Goal: Task Accomplishment & Management: Manage account settings

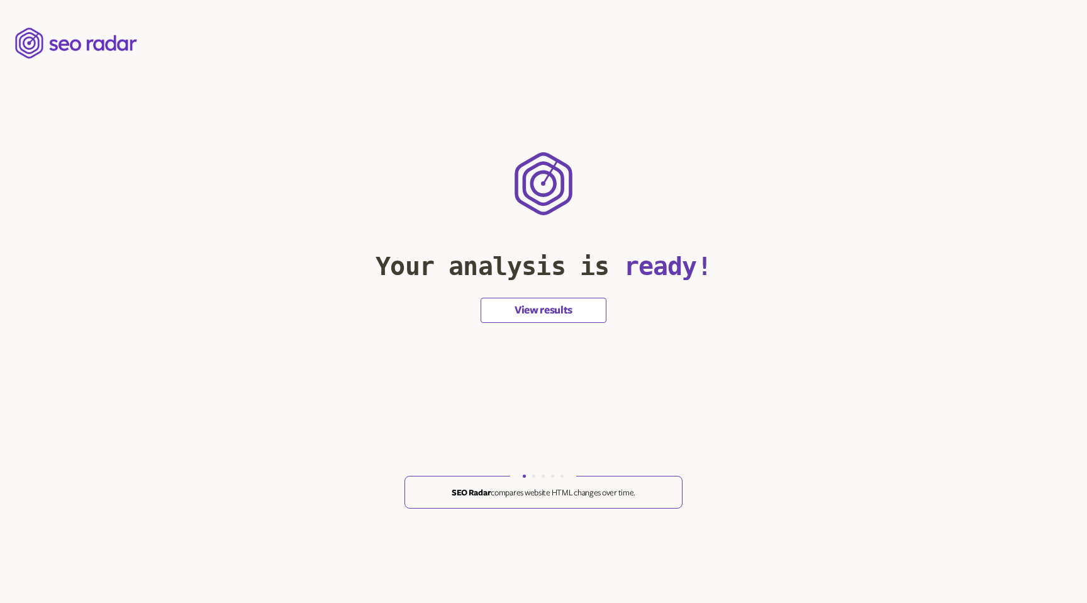
click at [505, 301] on button "View results" at bounding box center [544, 310] width 126 height 25
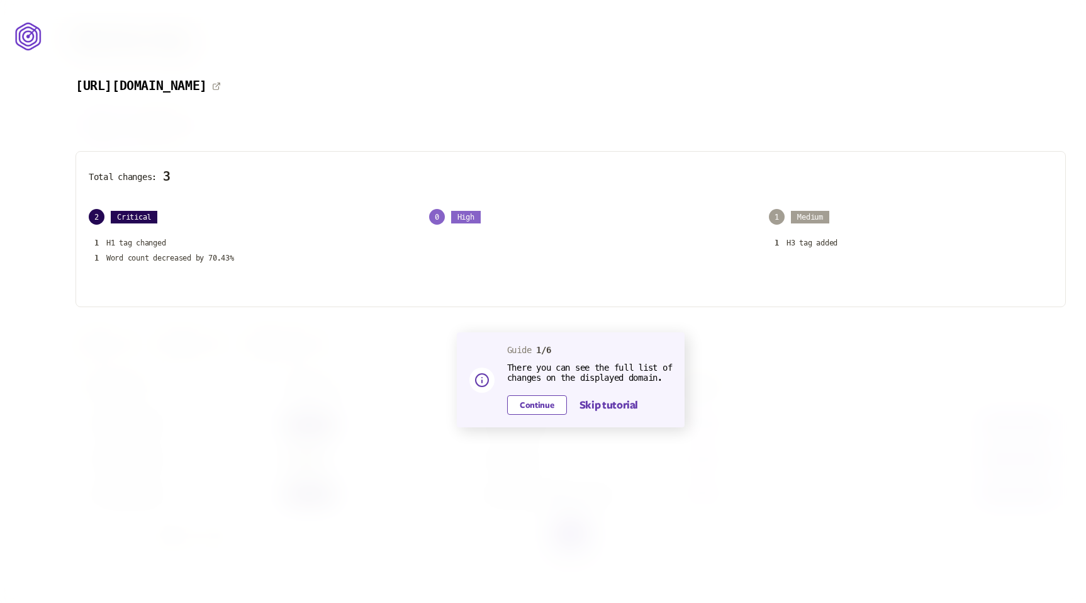
click at [527, 405] on button "Continue" at bounding box center [537, 405] width 60 height 20
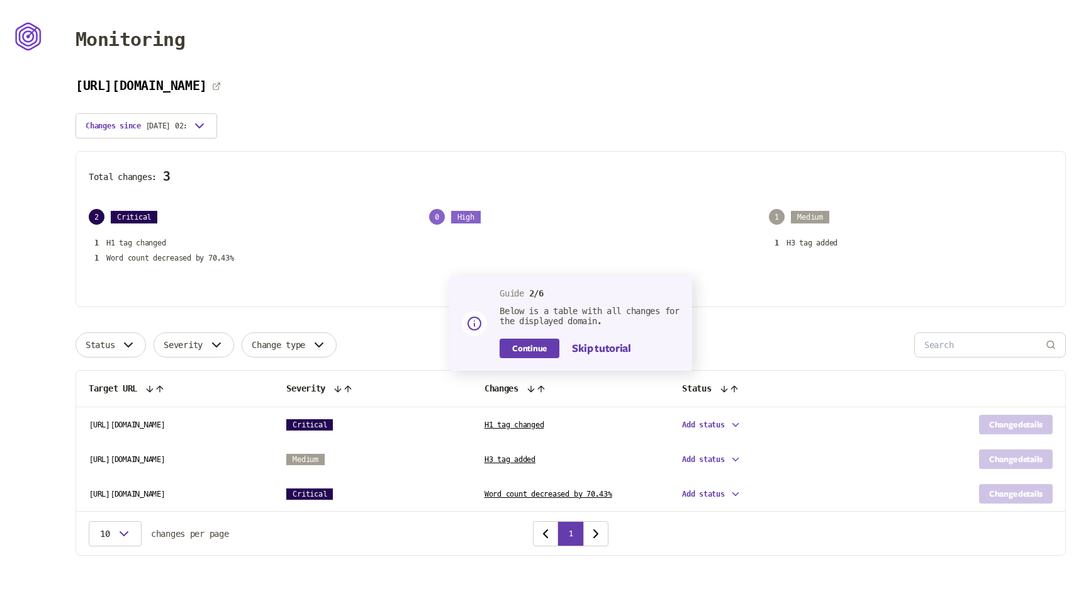
scroll to position [3, 0]
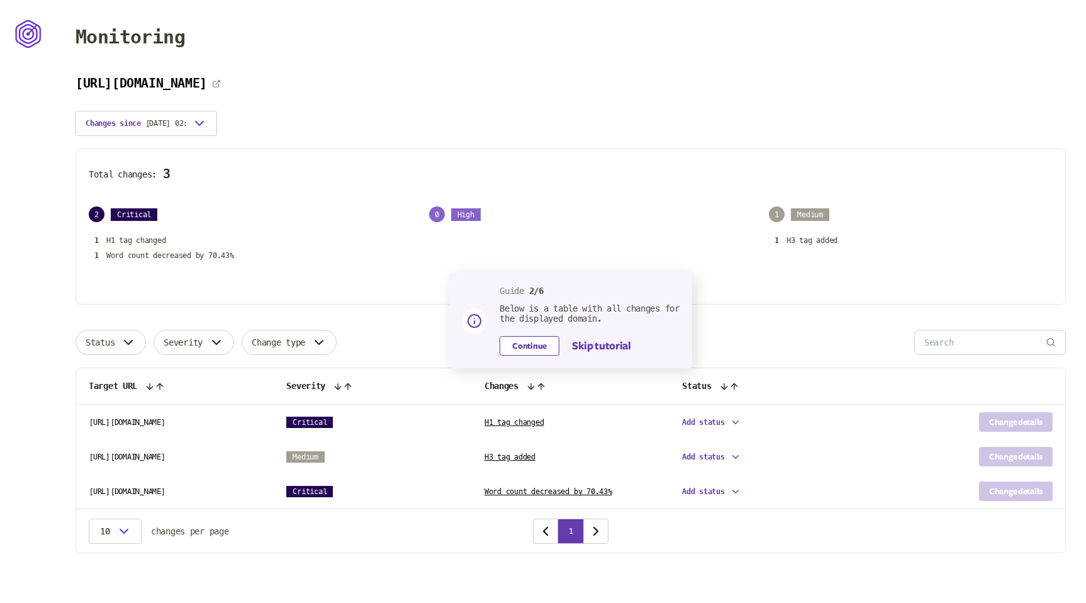
click at [506, 344] on button "Continue" at bounding box center [530, 346] width 60 height 20
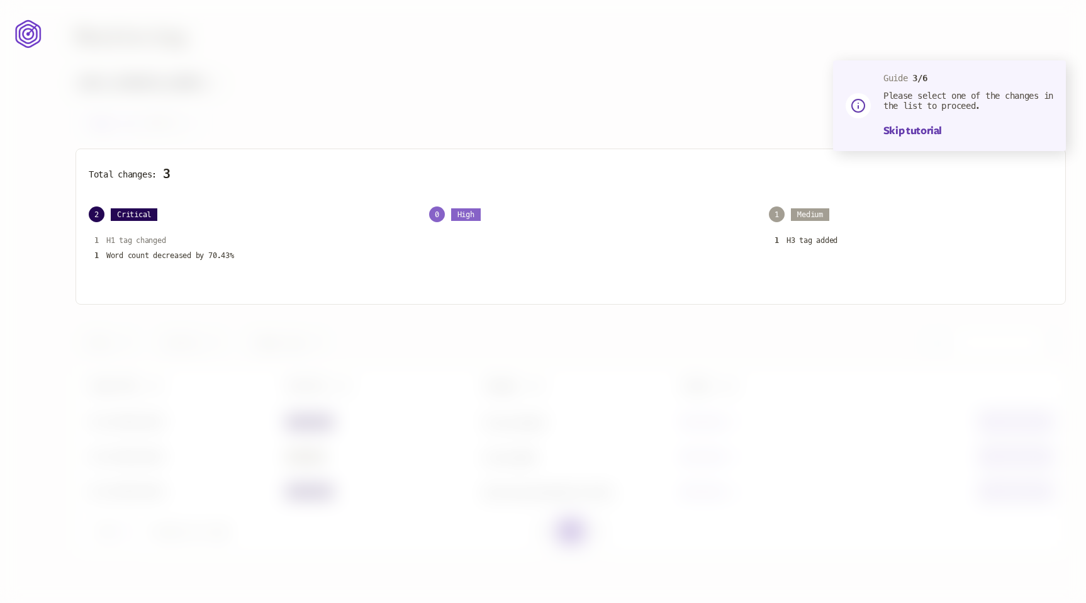
click at [123, 238] on p "H1 tag changed" at bounding box center [136, 240] width 60 height 10
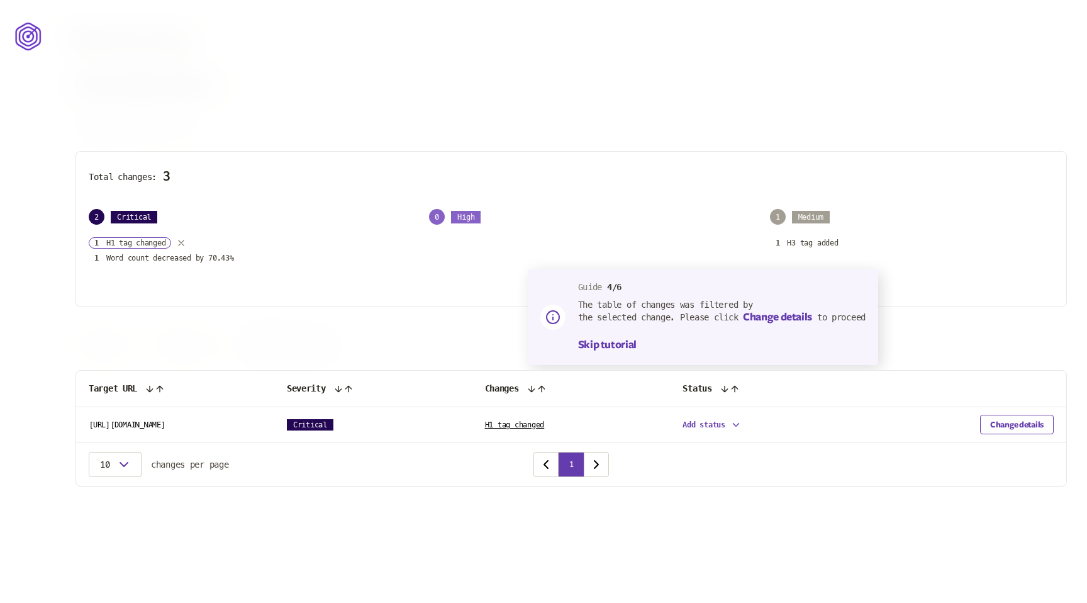
click at [995, 425] on button "Change details" at bounding box center [1017, 425] width 74 height 20
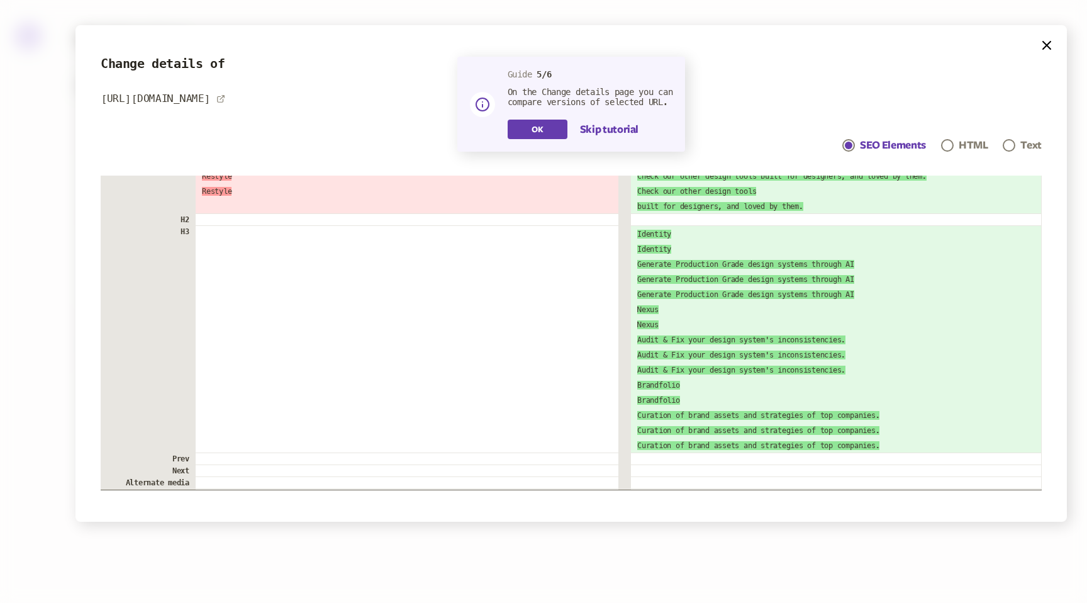
scroll to position [258, 0]
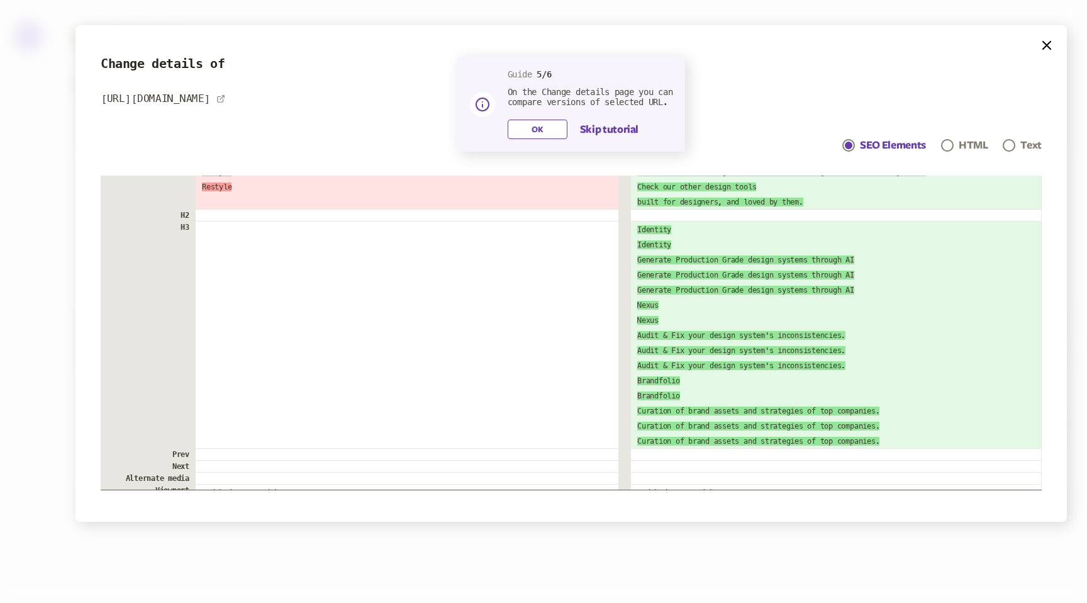
click at [533, 130] on button "OK" at bounding box center [538, 130] width 60 height 20
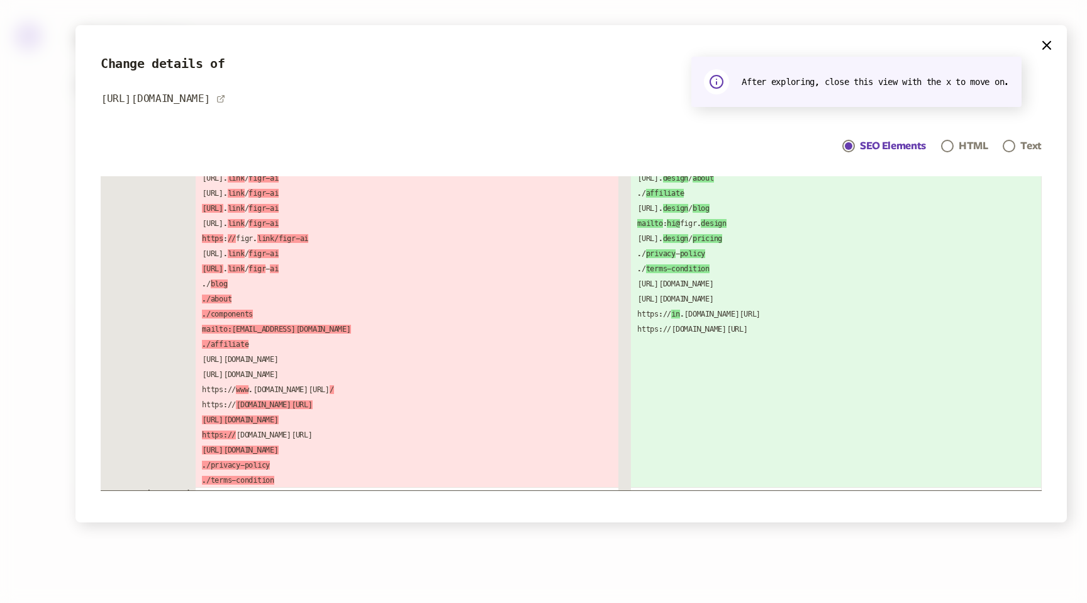
scroll to position [1446, 0]
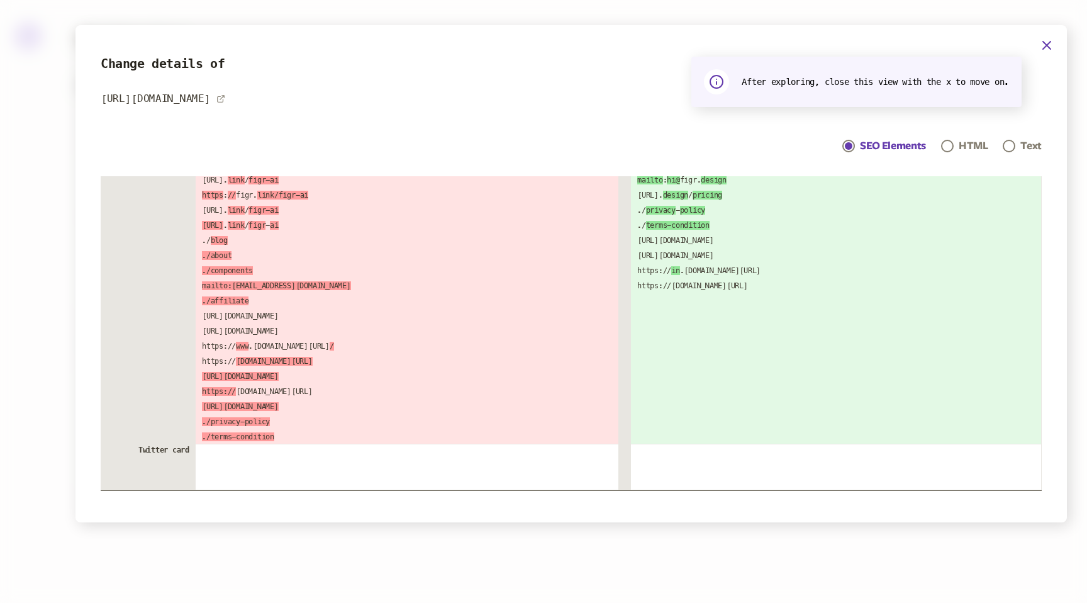
click at [1044, 42] on icon "button" at bounding box center [1046, 45] width 15 height 15
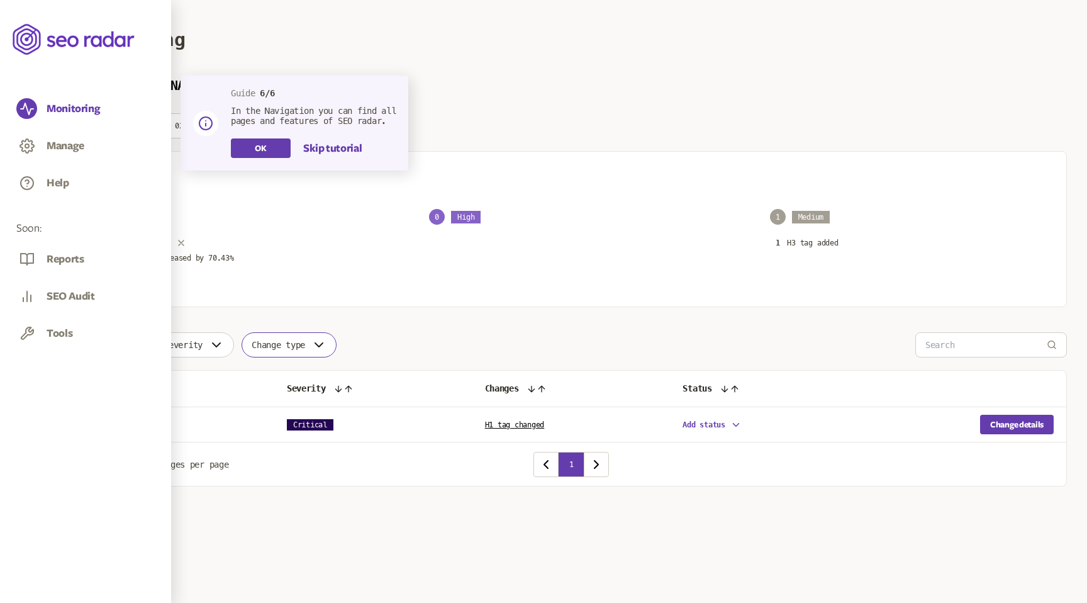
click at [320, 239] on main "Monitoring [URL][DOMAIN_NAME] Changes since [DATE] 02:17 Total changes: 3 2 Cri…" at bounding box center [571, 268] width 1032 height 537
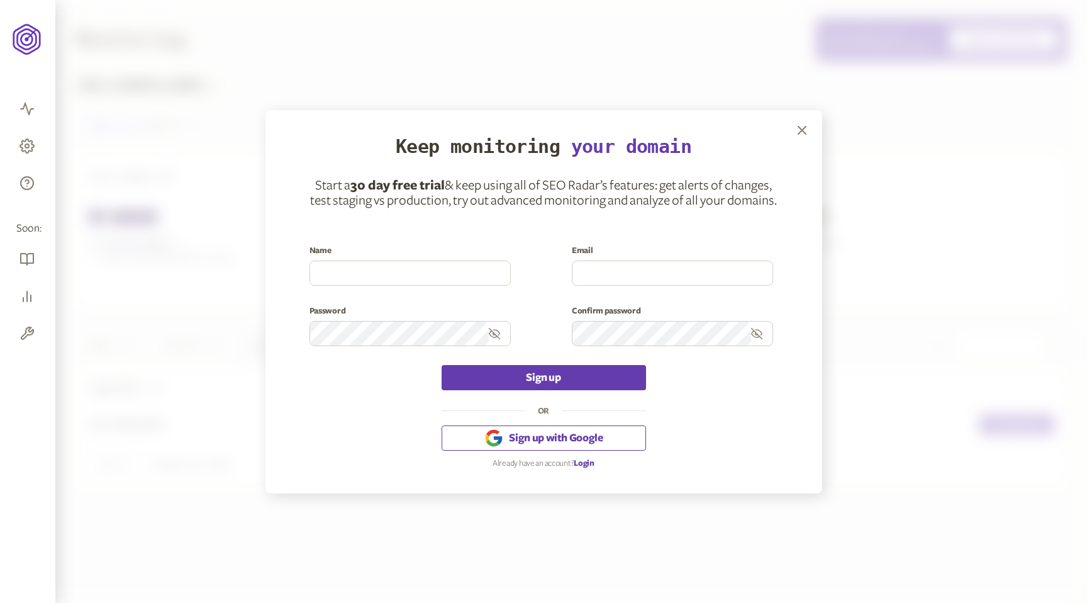
click at [581, 463] on span "Login" at bounding box center [584, 463] width 21 height 9
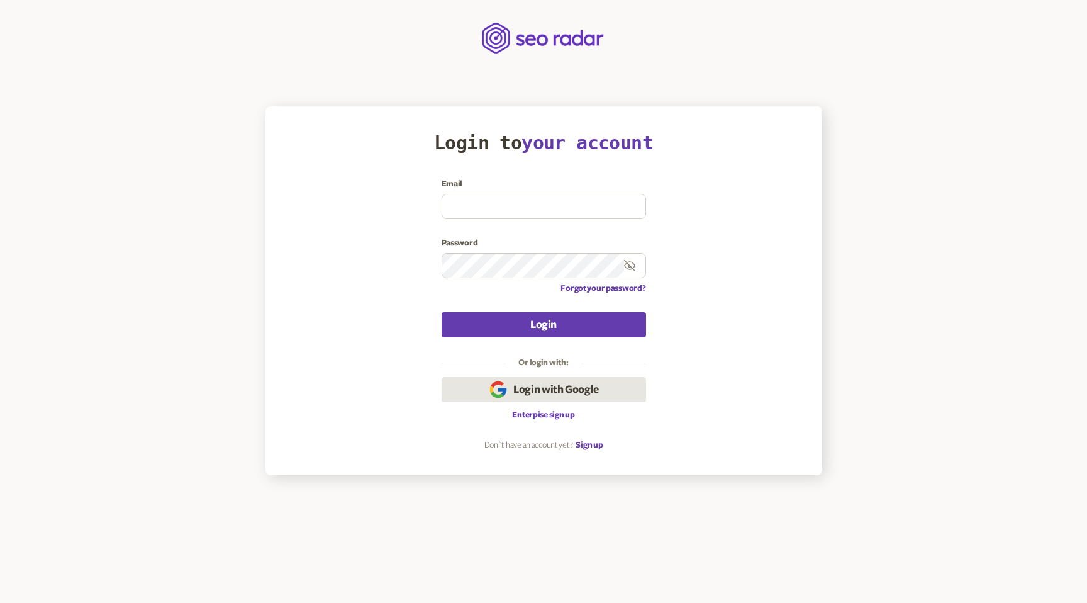
click at [557, 380] on button "Login with Google" at bounding box center [544, 389] width 204 height 25
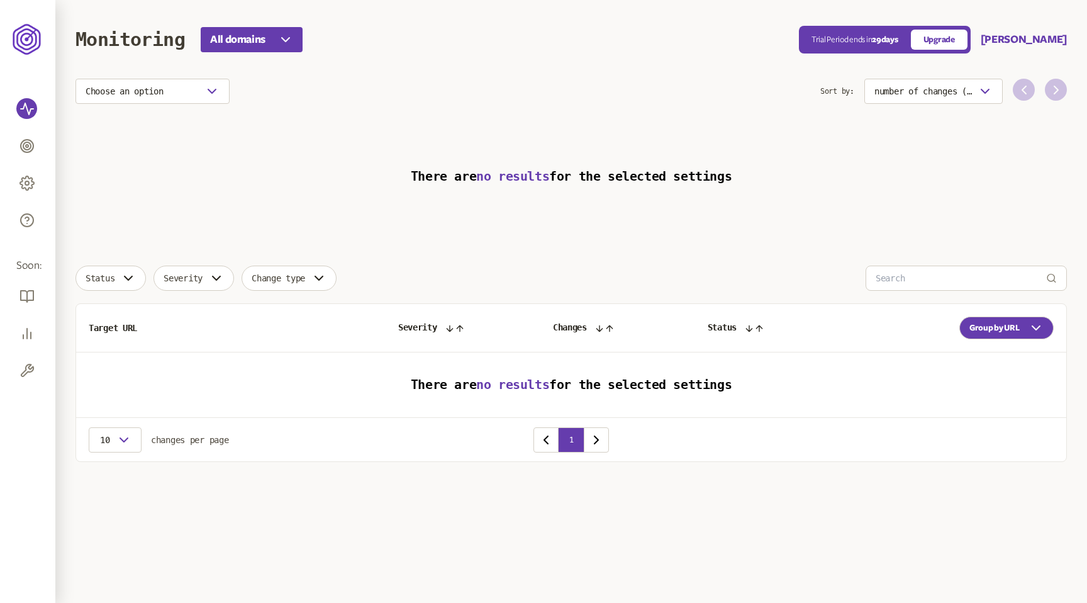
click at [968, 42] on link "Upgrade" at bounding box center [939, 40] width 57 height 20
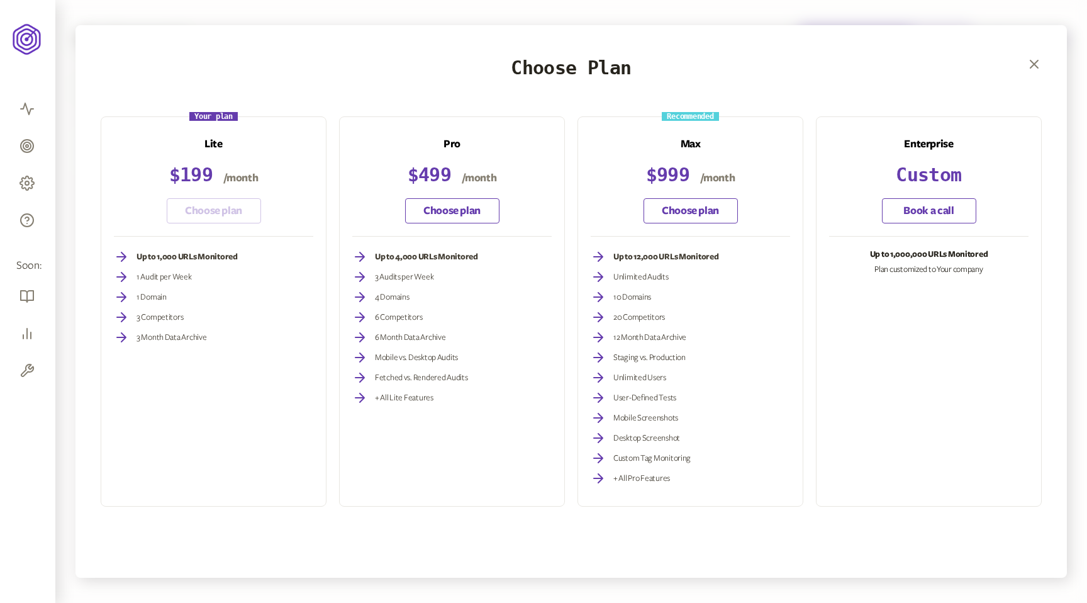
click at [123, 320] on icon at bounding box center [121, 317] width 9 height 9
click at [123, 343] on icon at bounding box center [121, 337] width 15 height 15
click at [123, 342] on icon at bounding box center [121, 337] width 9 height 9
click at [1032, 57] on icon "button" at bounding box center [1034, 64] width 15 height 15
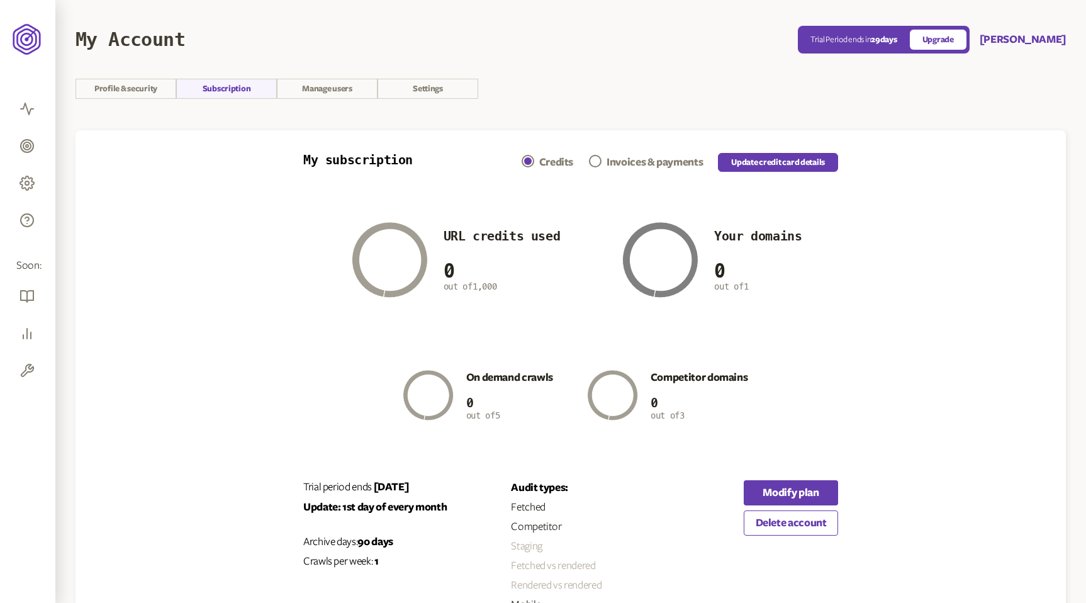
click at [596, 159] on span "Navigation" at bounding box center [595, 161] width 13 height 13
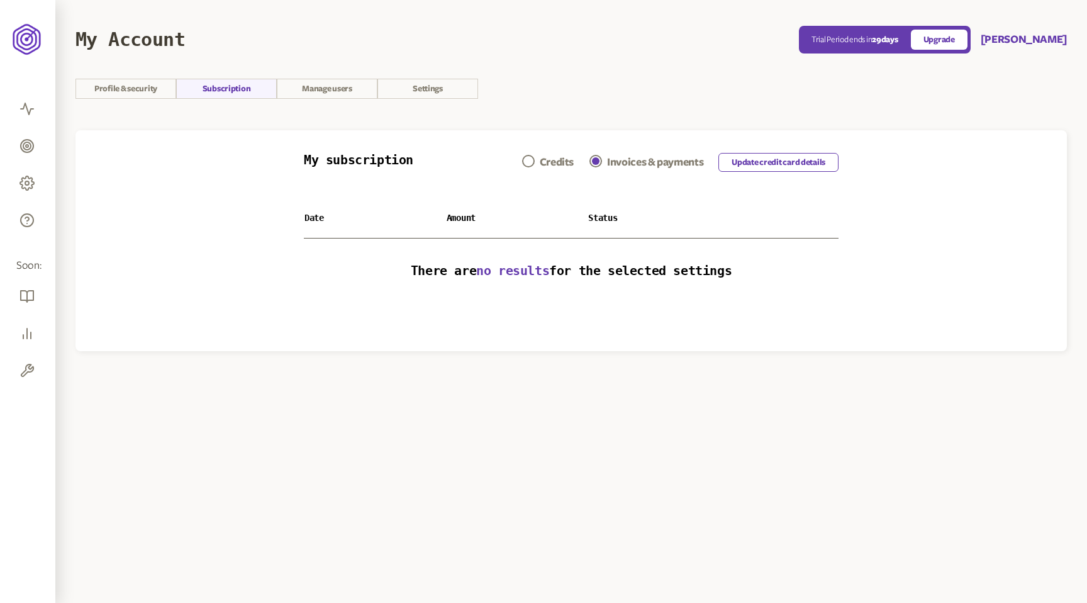
click at [747, 161] on link "Update credit card details" at bounding box center [778, 162] width 120 height 19
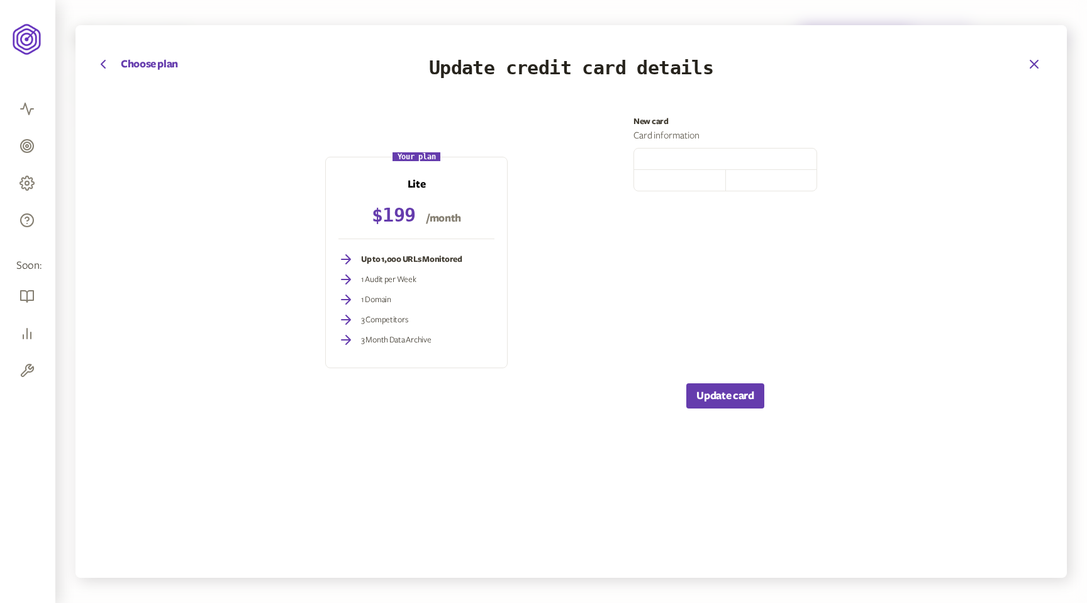
click at [1029, 62] on icon "button" at bounding box center [1034, 64] width 15 height 15
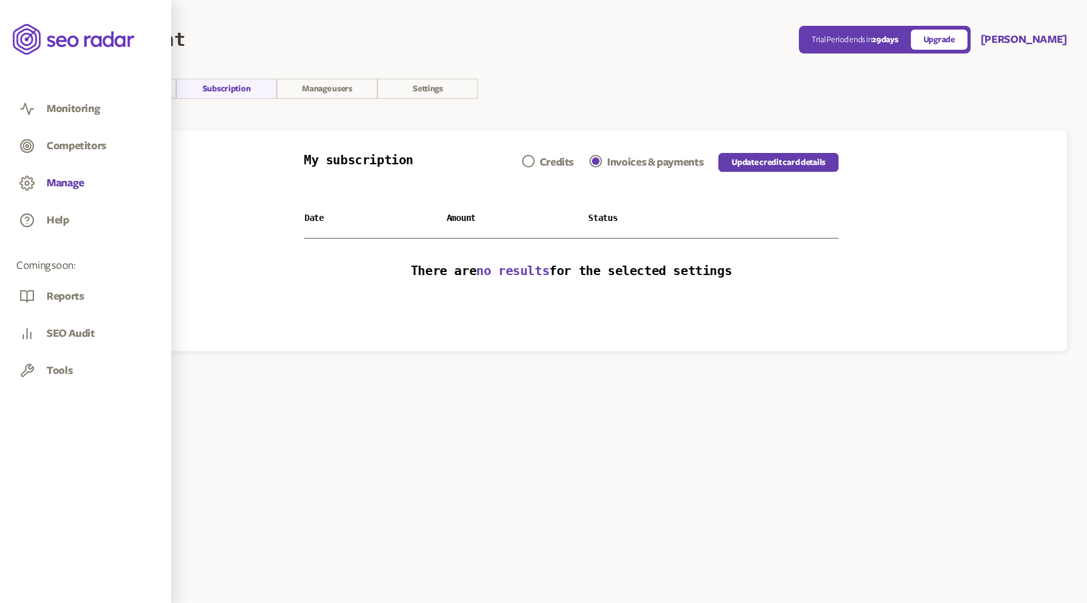
click at [63, 181] on button "Manage" at bounding box center [66, 183] width 38 height 14
click at [74, 204] on link "Domains & URLs" at bounding box center [77, 202] width 60 height 13
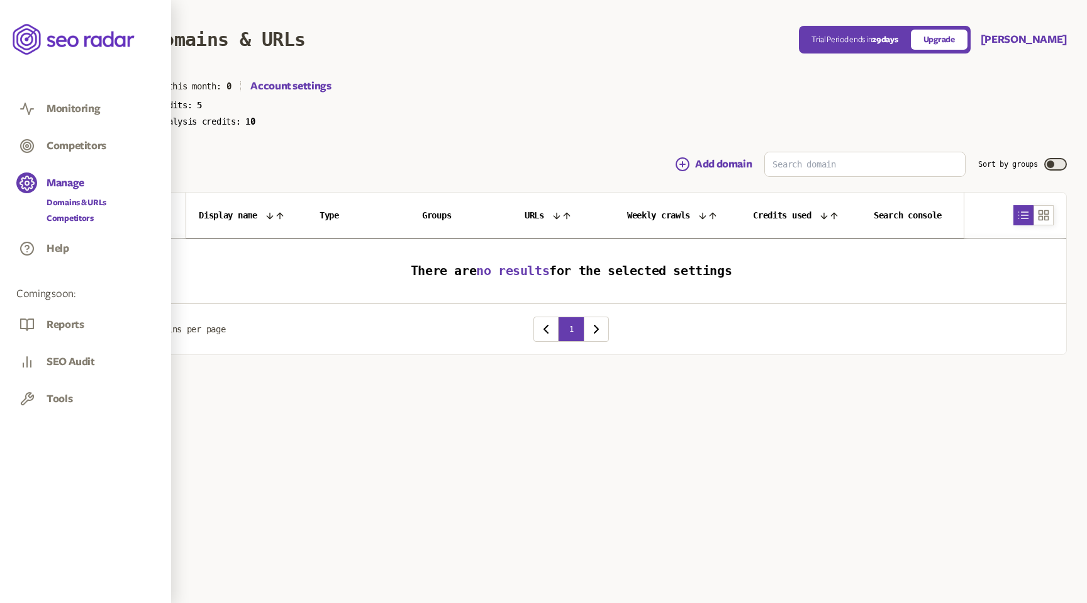
click at [68, 218] on link "Competitors" at bounding box center [77, 218] width 60 height 13
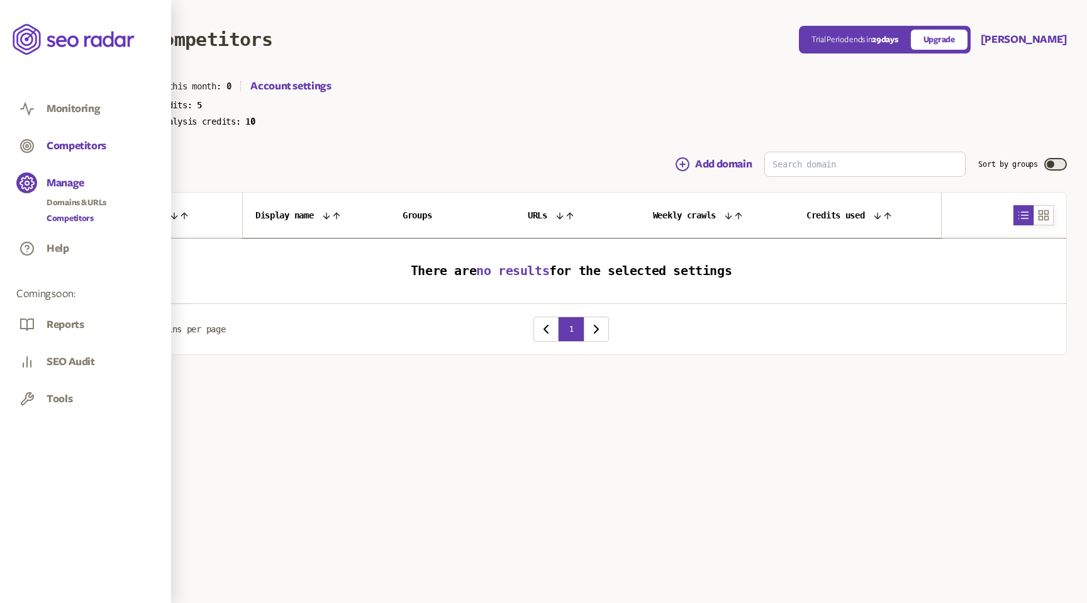
click at [65, 146] on button "Competitors" at bounding box center [77, 146] width 60 height 14
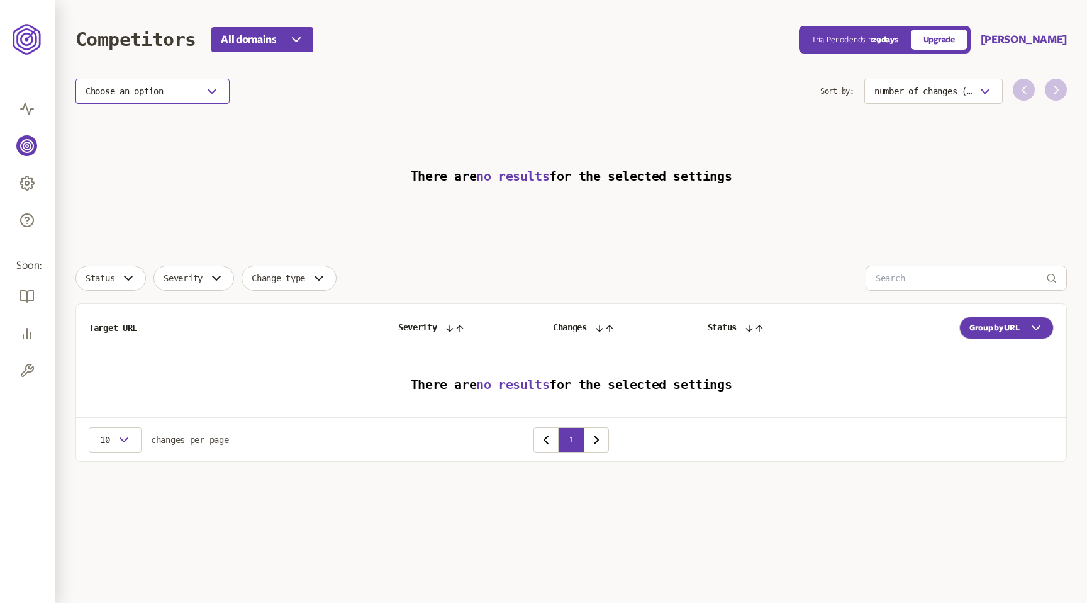
click at [191, 96] on button "Choose an option" at bounding box center [152, 91] width 154 height 25
click at [316, 143] on section "Choose an option Sort by: number of changes (high-low) There are no results for…" at bounding box center [570, 156] width 991 height 155
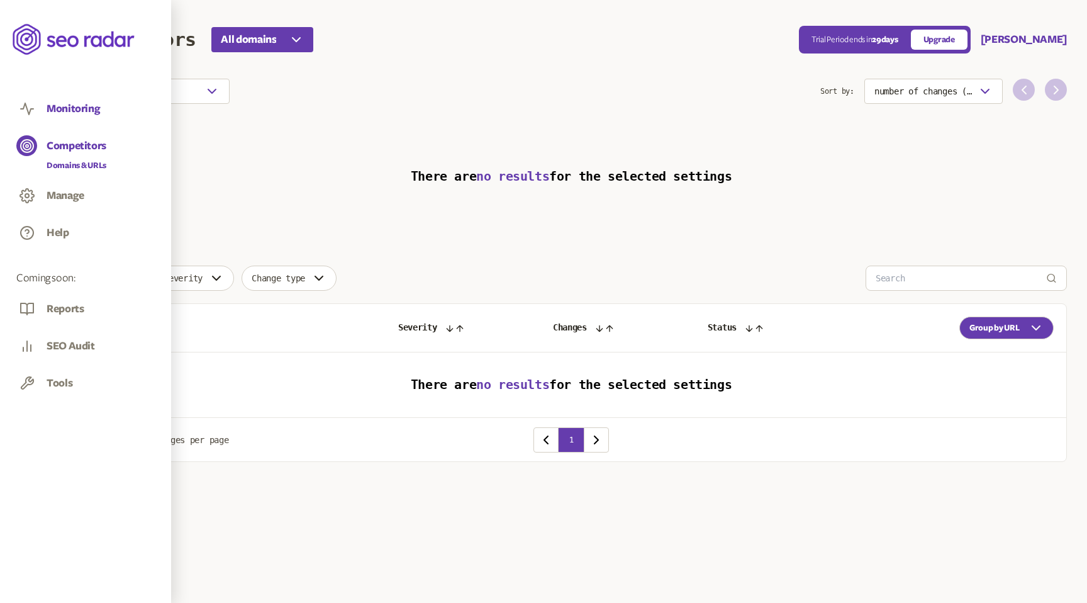
click at [78, 108] on button "Monitoring" at bounding box center [73, 109] width 53 height 14
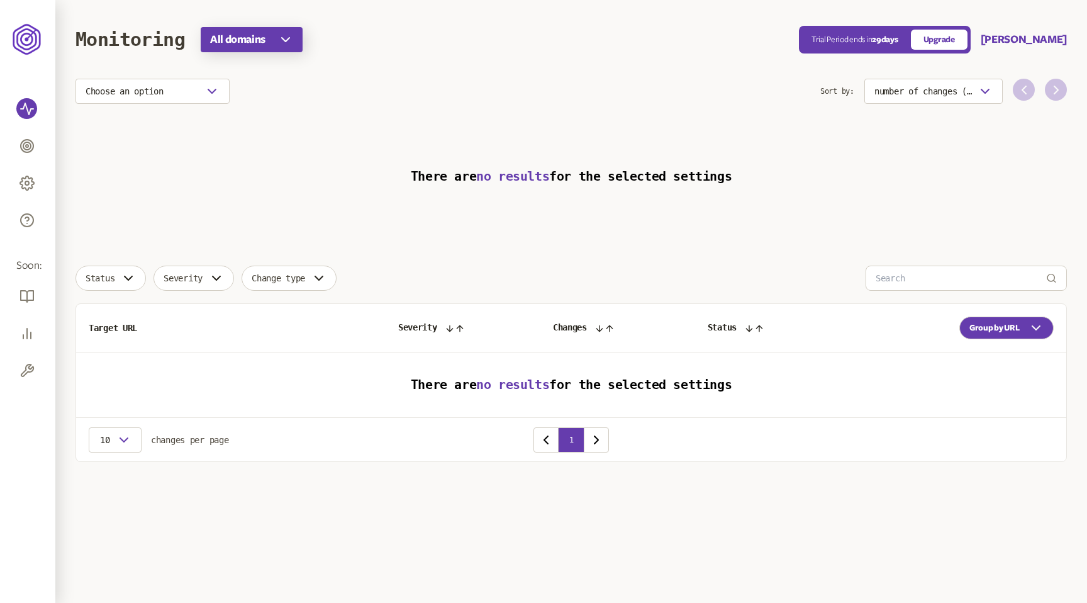
click at [270, 42] on button "All domains" at bounding box center [252, 39] width 102 height 25
click at [399, 33] on div "Monitoring All domains" at bounding box center [436, 39] width 723 height 25
click at [263, 33] on span "All domains" at bounding box center [237, 39] width 55 height 15
click at [396, 33] on div "Monitoring All domains" at bounding box center [436, 39] width 723 height 25
click at [978, 86] on div "button" at bounding box center [985, 91] width 15 height 15
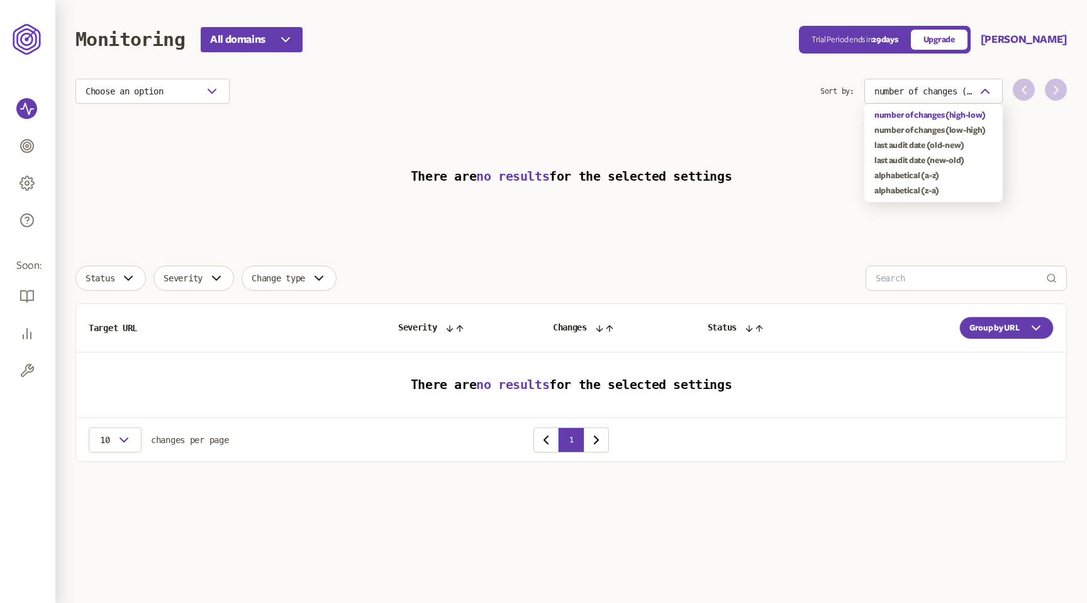
click at [747, 58] on main "Monitoring All domains Trial Period ends in 29 days Upgrade Dhruv Bansal Choose…" at bounding box center [571, 256] width 1032 height 512
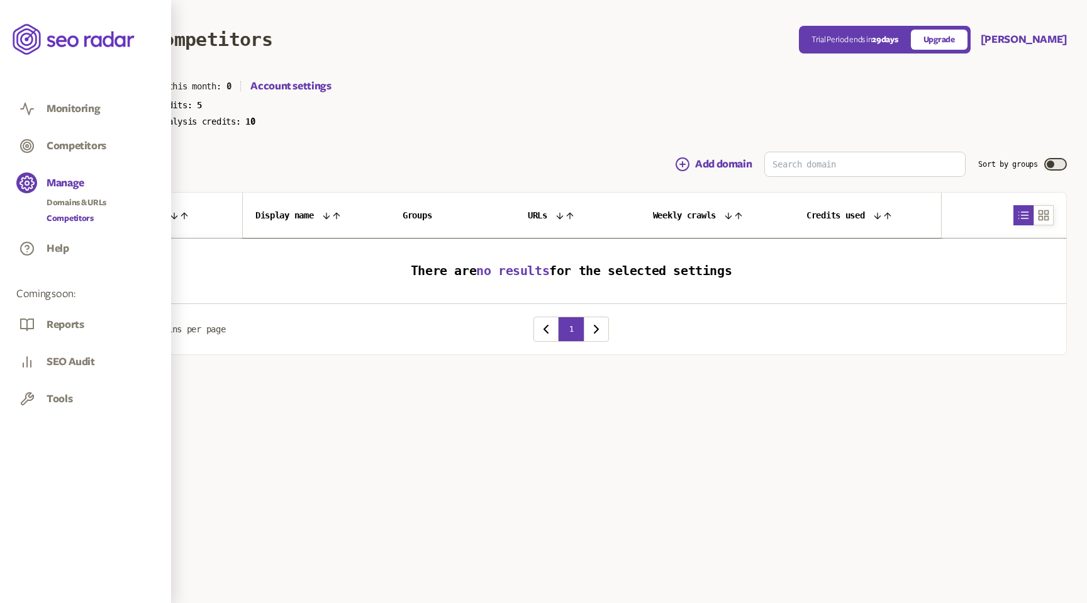
click at [30, 42] on icon at bounding box center [74, 39] width 123 height 36
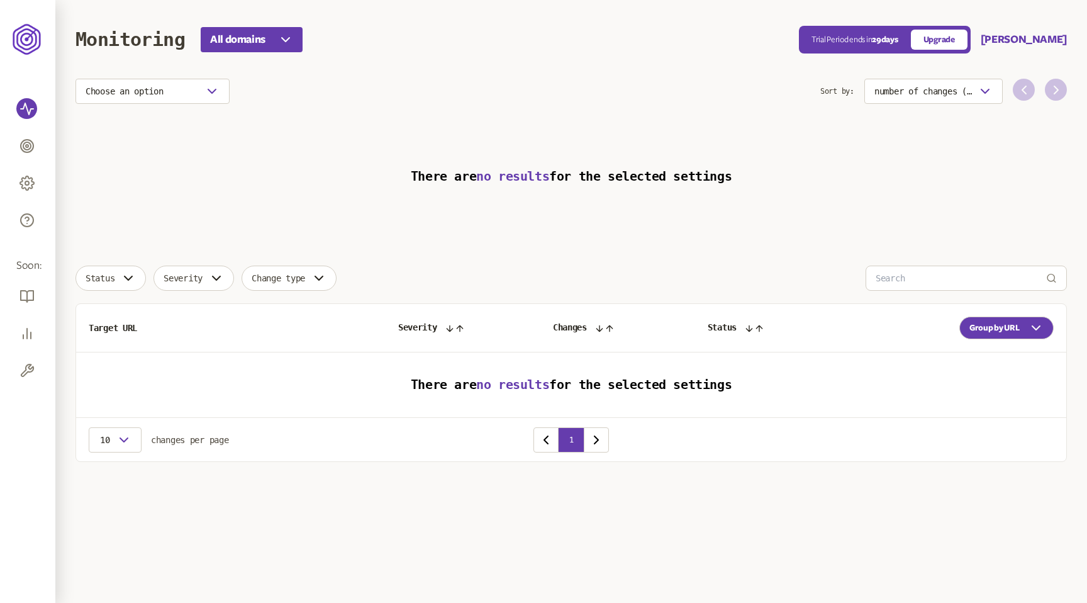
click at [75, 37] on main "Monitoring All domains Trial Period ends in 29 days Upgrade Dhruv Bansal Choose…" at bounding box center [571, 256] width 1032 height 512
